Goal: Task Accomplishment & Management: Use online tool/utility

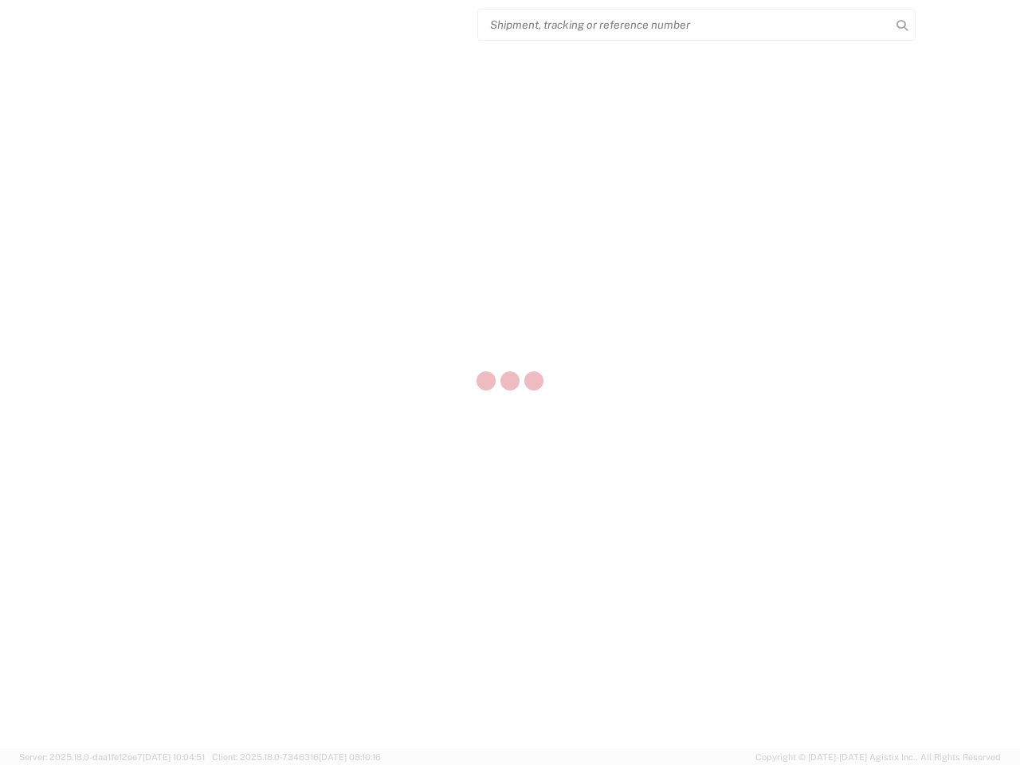
select select "US"
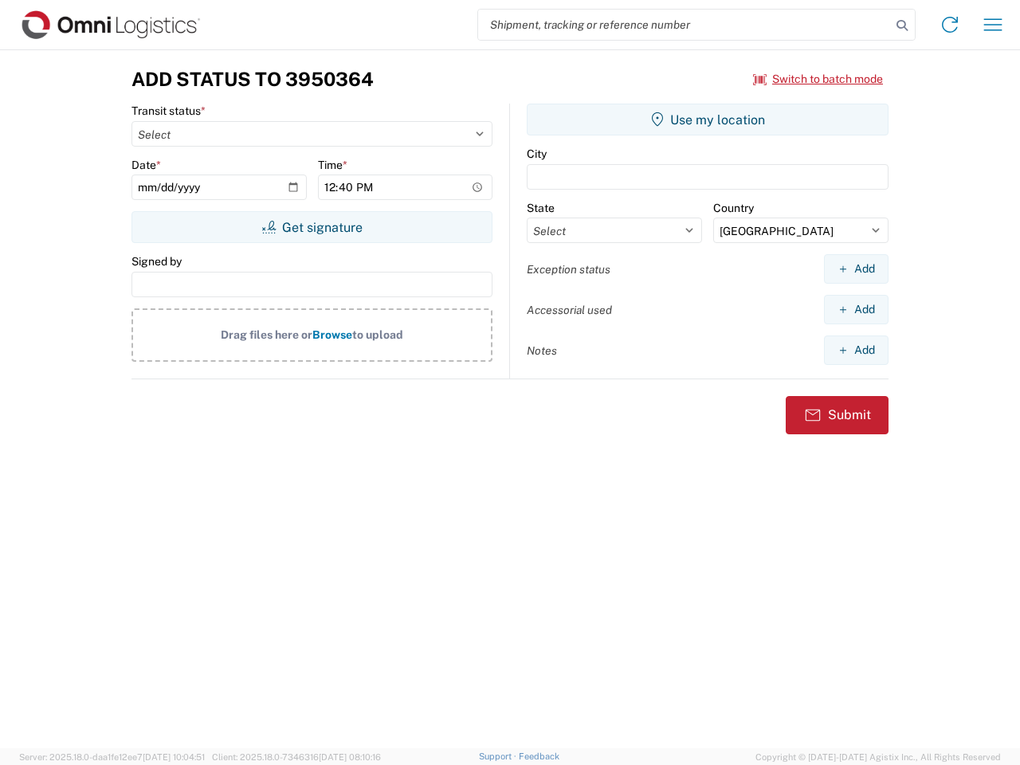
click at [684, 25] on input "search" at bounding box center [684, 25] width 413 height 30
click at [902, 25] on icon at bounding box center [902, 25] width 22 height 22
click at [950, 25] on icon at bounding box center [949, 24] width 25 height 25
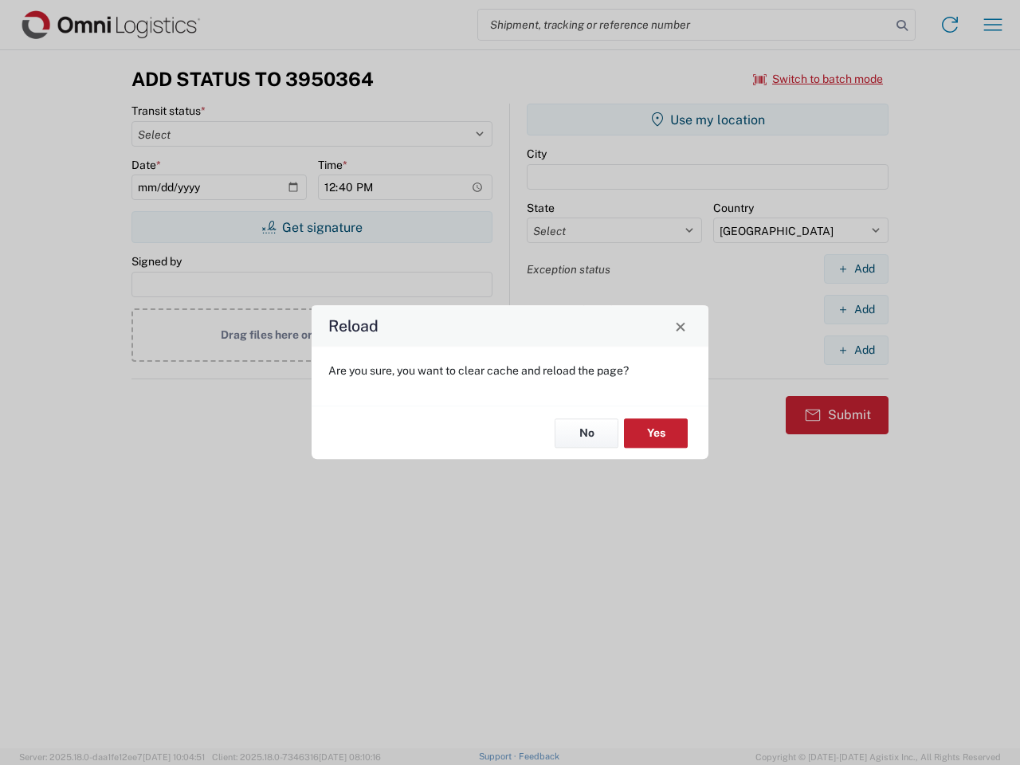
click at [993, 25] on div "Reload Are you sure, you want to clear cache and reload the page? No Yes" at bounding box center [510, 382] width 1020 height 765
click at [818, 79] on div "Reload Are you sure, you want to clear cache and reload the page? No Yes" at bounding box center [510, 382] width 1020 height 765
click at [312, 227] on div "Reload Are you sure, you want to clear cache and reload the page? No Yes" at bounding box center [510, 382] width 1020 height 765
click at [707, 120] on div "Reload Are you sure, you want to clear cache and reload the page? No Yes" at bounding box center [510, 382] width 1020 height 765
click at [856, 268] on div "Reload Are you sure, you want to clear cache and reload the page? No Yes" at bounding box center [510, 382] width 1020 height 765
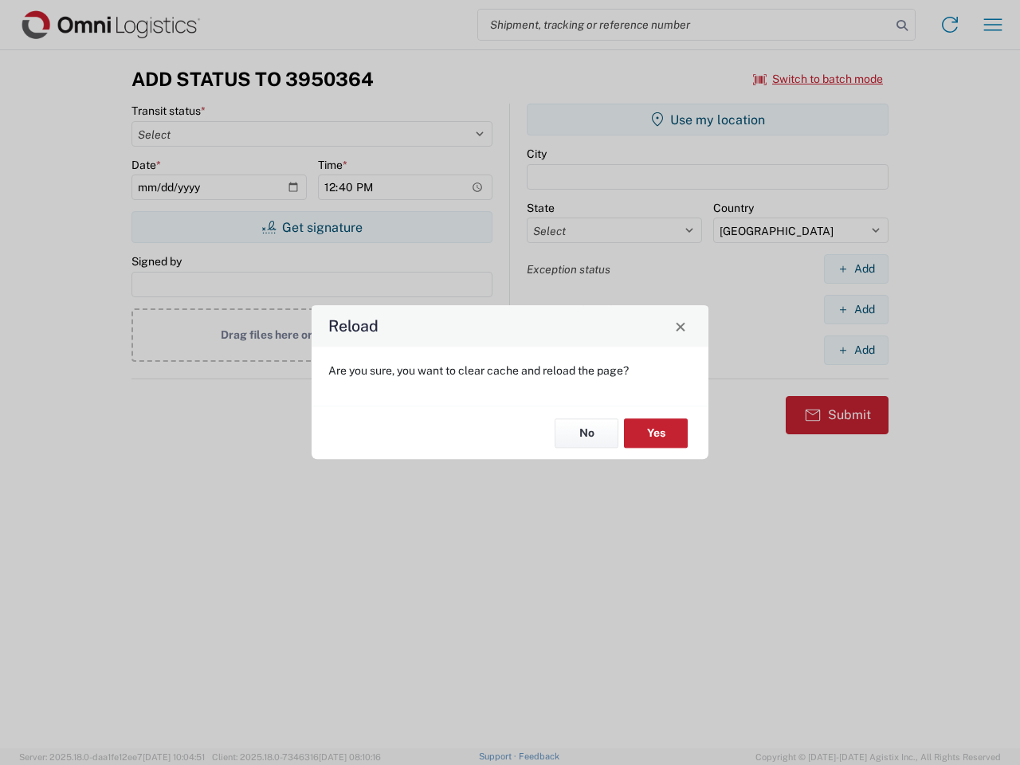
click at [856, 309] on div "Reload Are you sure, you want to clear cache and reload the page? No Yes" at bounding box center [510, 382] width 1020 height 765
click at [856, 350] on div "Reload Are you sure, you want to clear cache and reload the page? No Yes" at bounding box center [510, 382] width 1020 height 765
